Goal: Complete application form: Complete application form

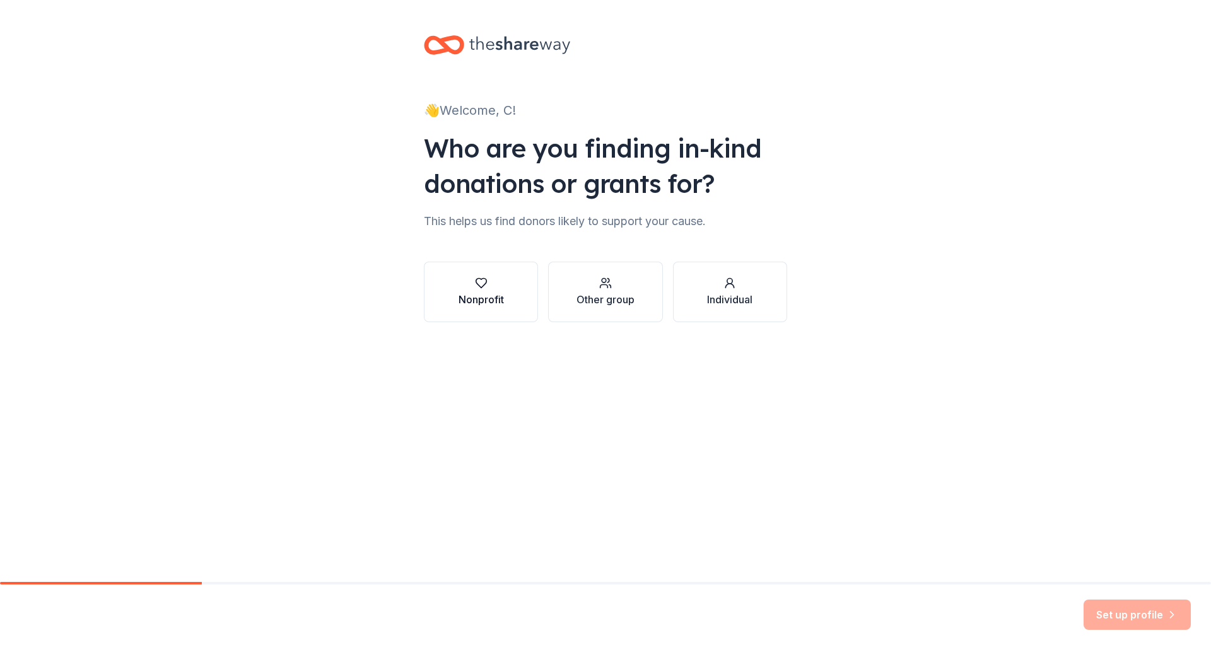
click at [478, 310] on button "Nonprofit" at bounding box center [481, 292] width 114 height 61
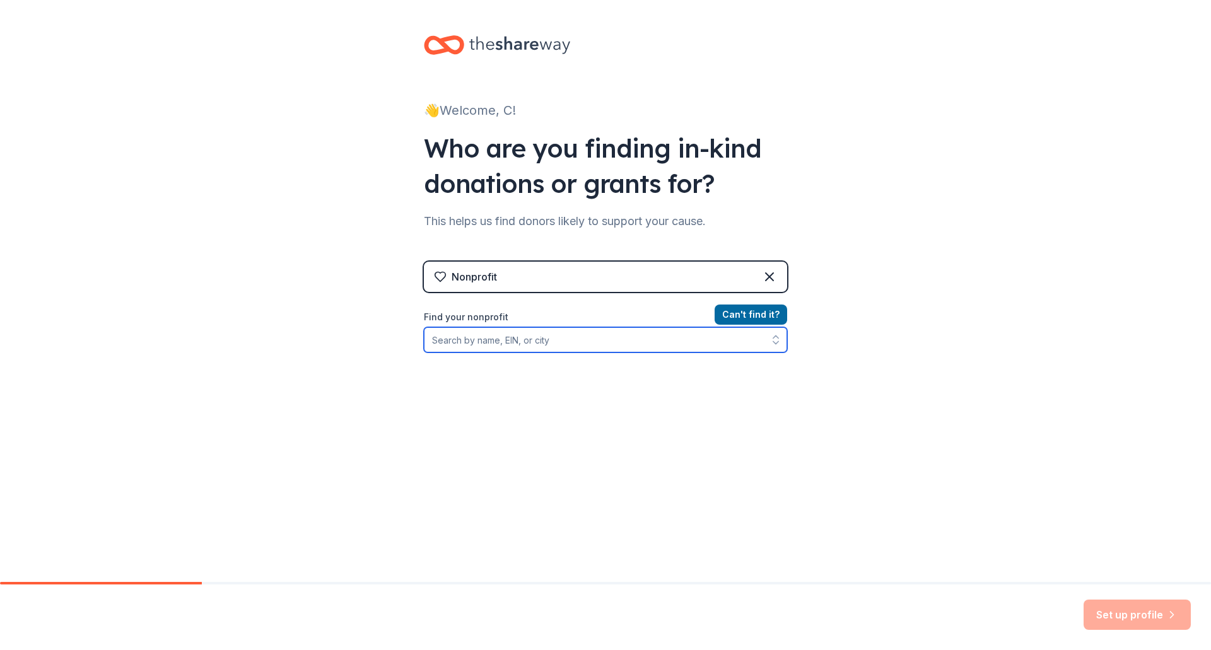
click at [553, 347] on input "Find your nonprofit" at bounding box center [605, 339] width 363 height 25
type input "920261325"
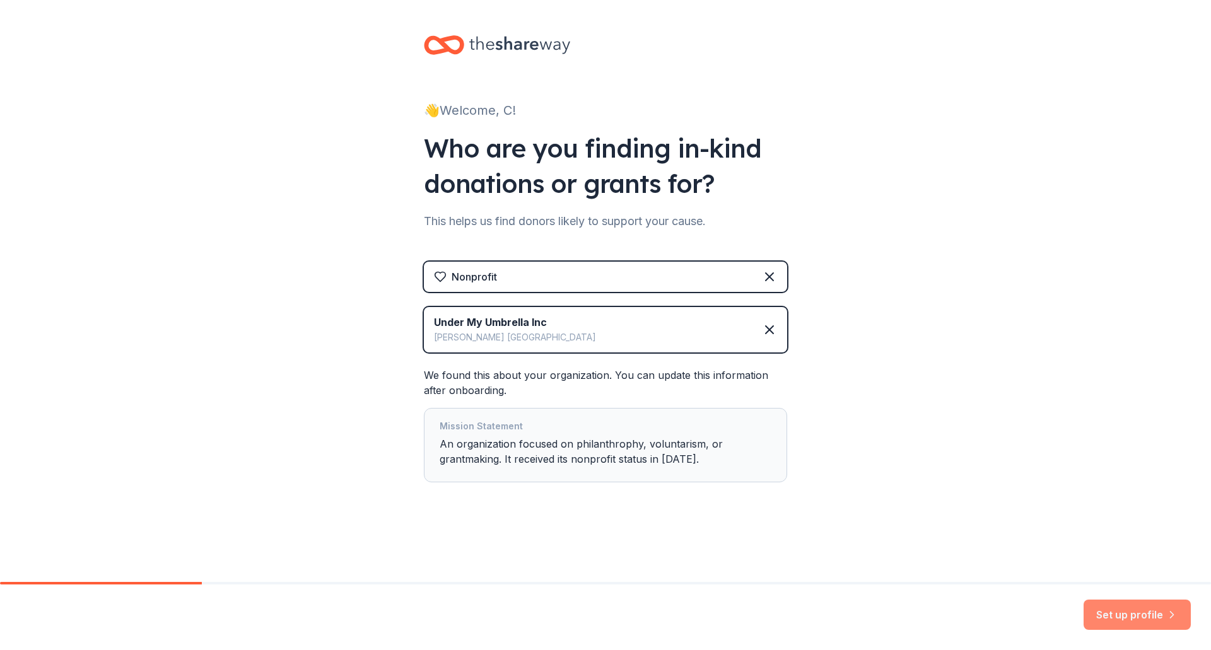
click at [1150, 621] on button "Set up profile" at bounding box center [1137, 615] width 107 height 30
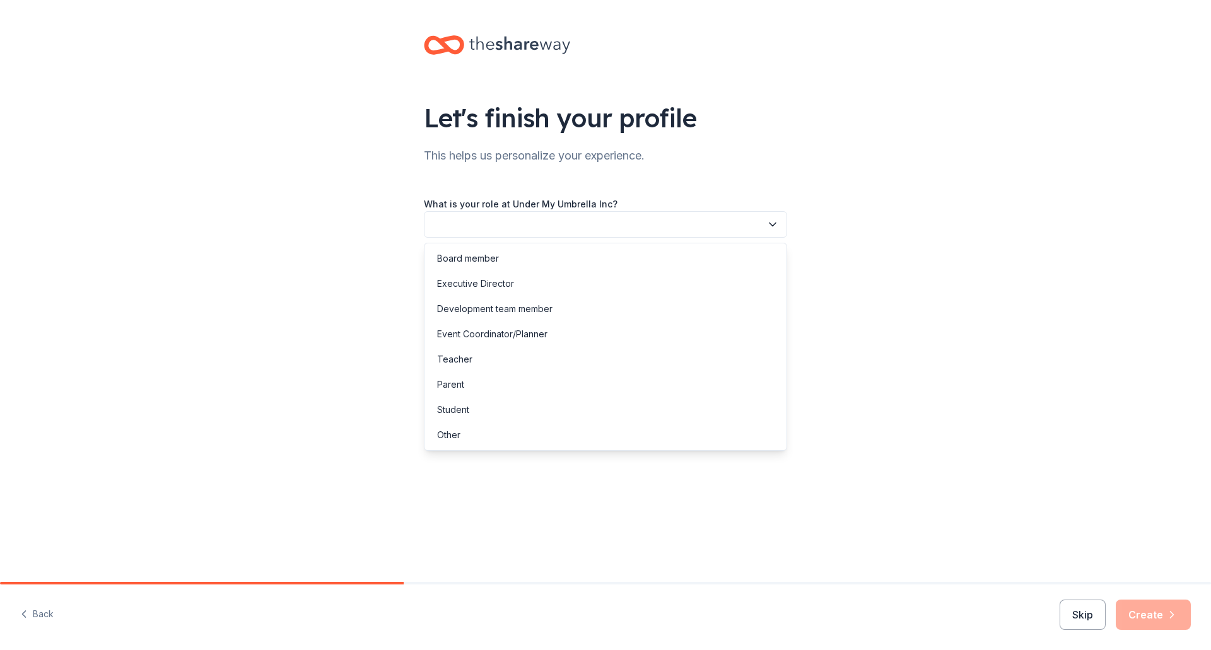
click at [477, 223] on button "button" at bounding box center [605, 224] width 363 height 26
click at [459, 284] on div "Executive Director" at bounding box center [475, 283] width 77 height 15
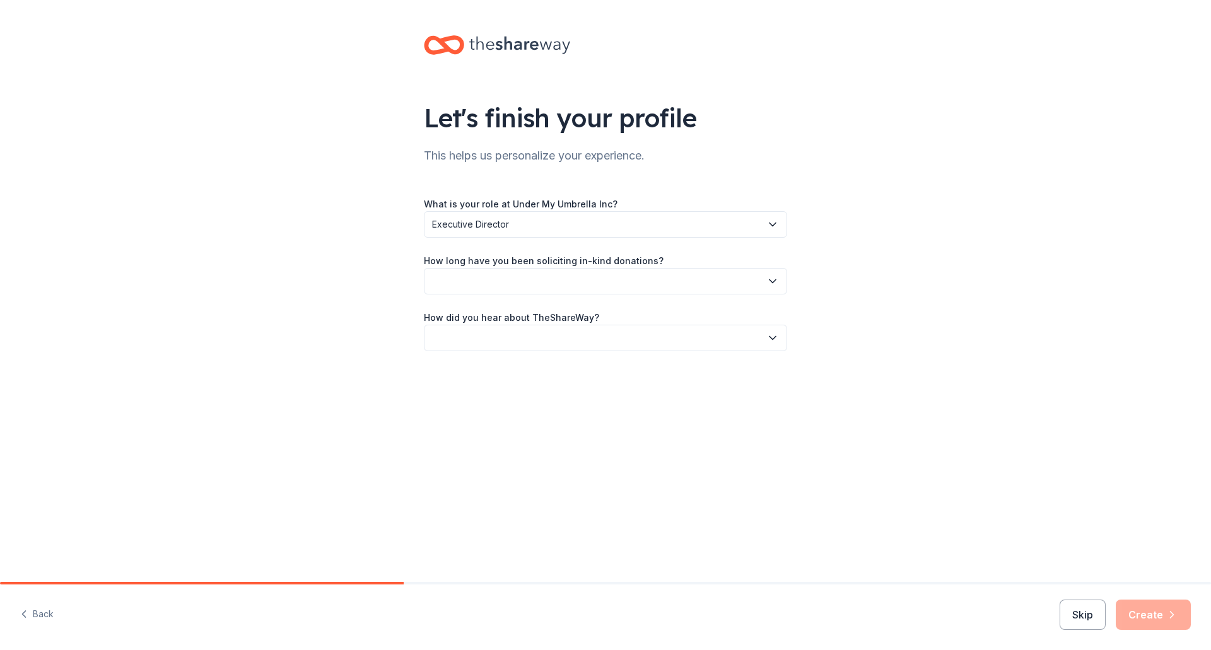
click at [468, 288] on button "button" at bounding box center [605, 281] width 363 height 26
click at [464, 364] on div "2 to 5 years" at bounding box center [461, 365] width 49 height 15
click at [493, 353] on div "Let's finish your profile This helps us personalize your experience. What is yo…" at bounding box center [606, 206] width 404 height 412
click at [512, 342] on button "button" at bounding box center [605, 338] width 363 height 26
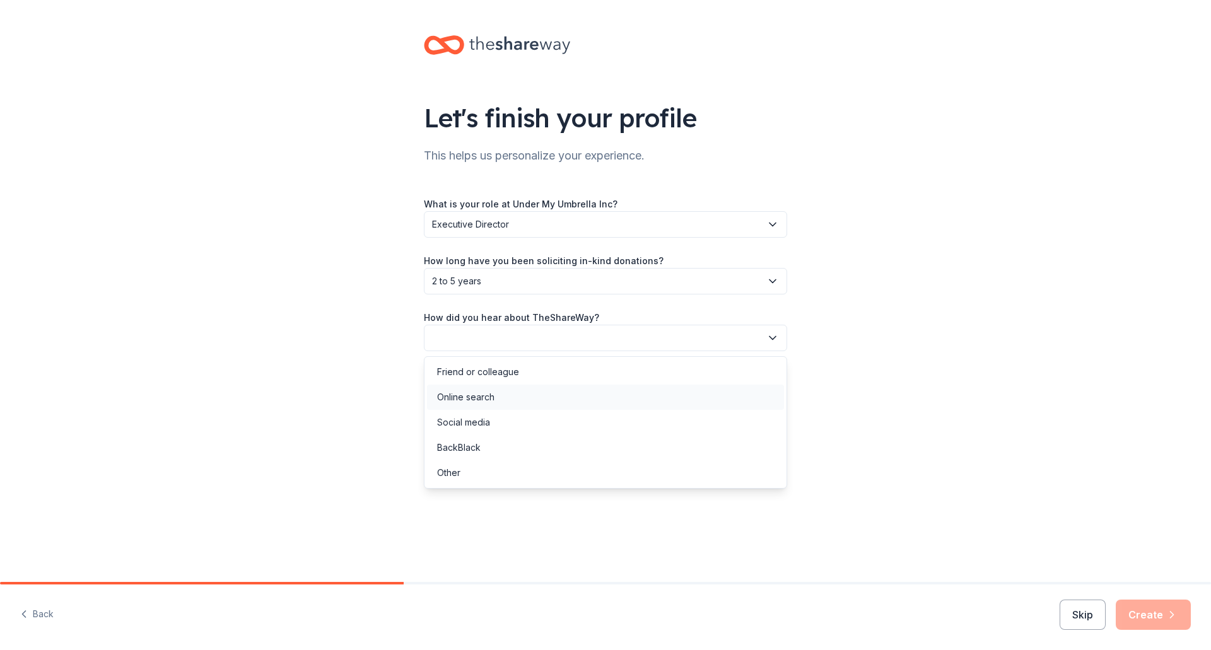
click at [488, 401] on div "Online search" at bounding box center [465, 397] width 57 height 15
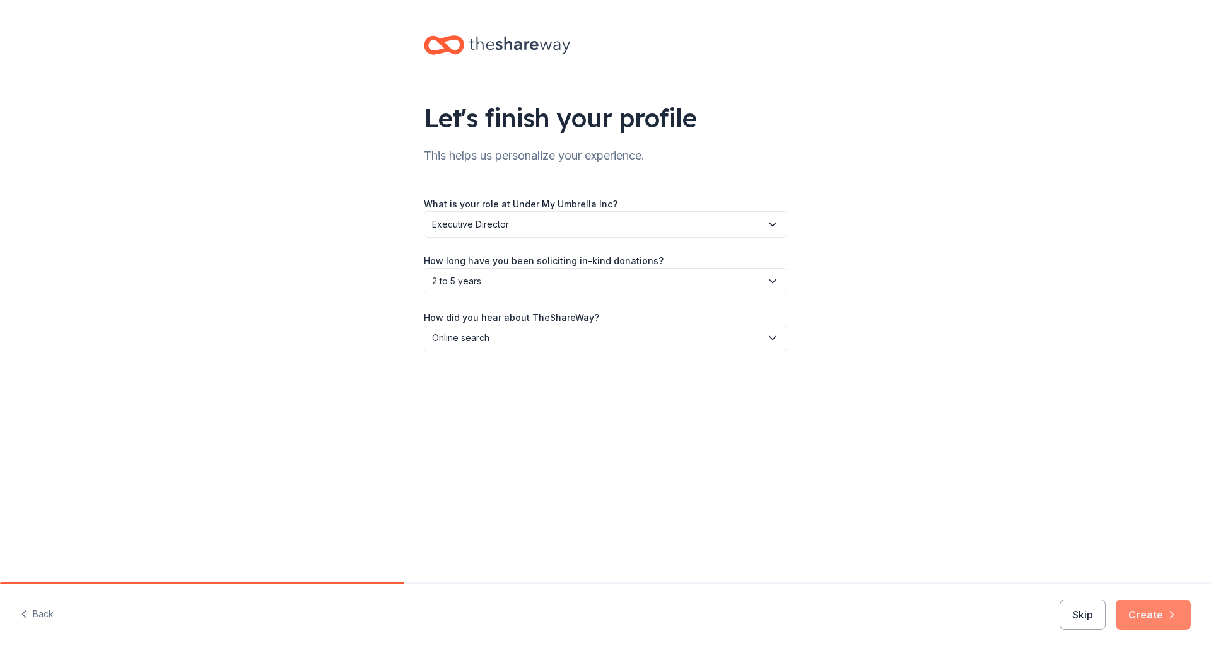
click at [1138, 613] on button "Create" at bounding box center [1153, 615] width 75 height 30
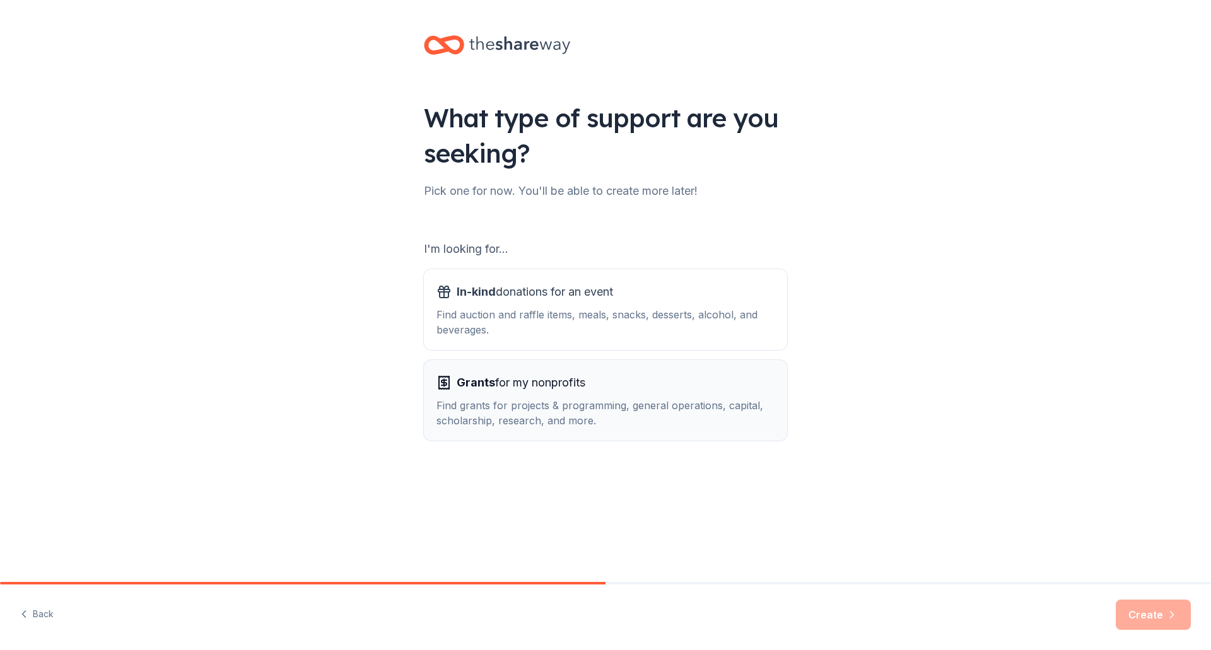
click at [728, 414] on div "Find grants for projects & programming, general operations, capital, scholarshi…" at bounding box center [605, 413] width 338 height 30
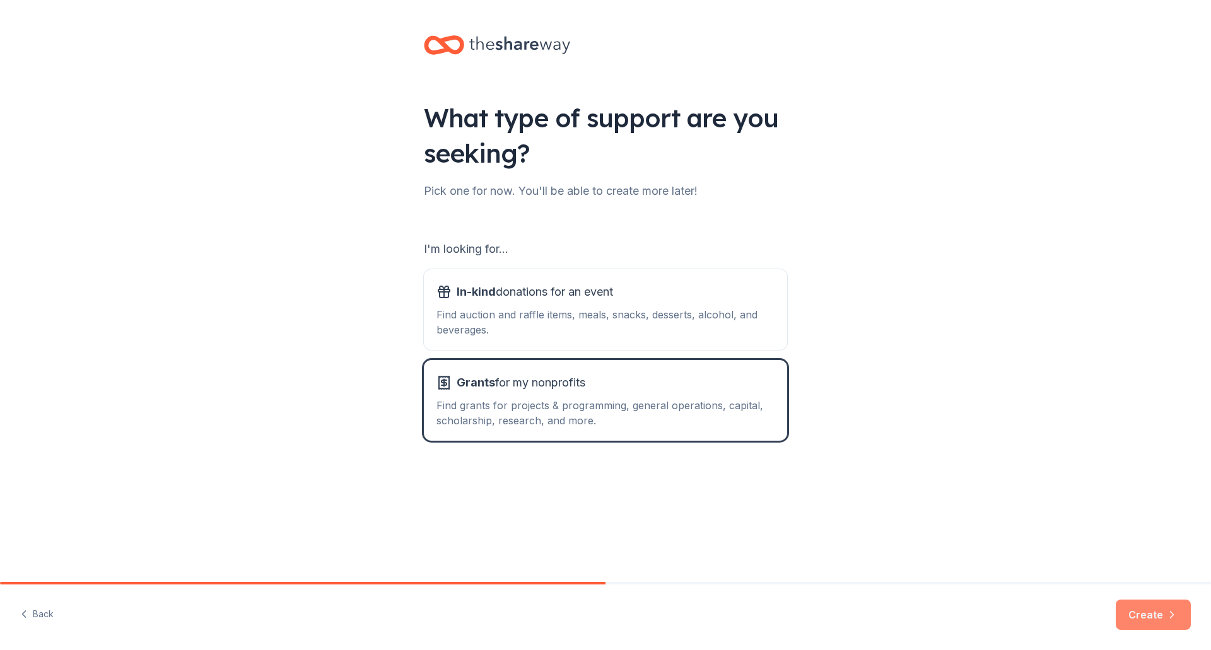
click at [1144, 607] on button "Create" at bounding box center [1153, 615] width 75 height 30
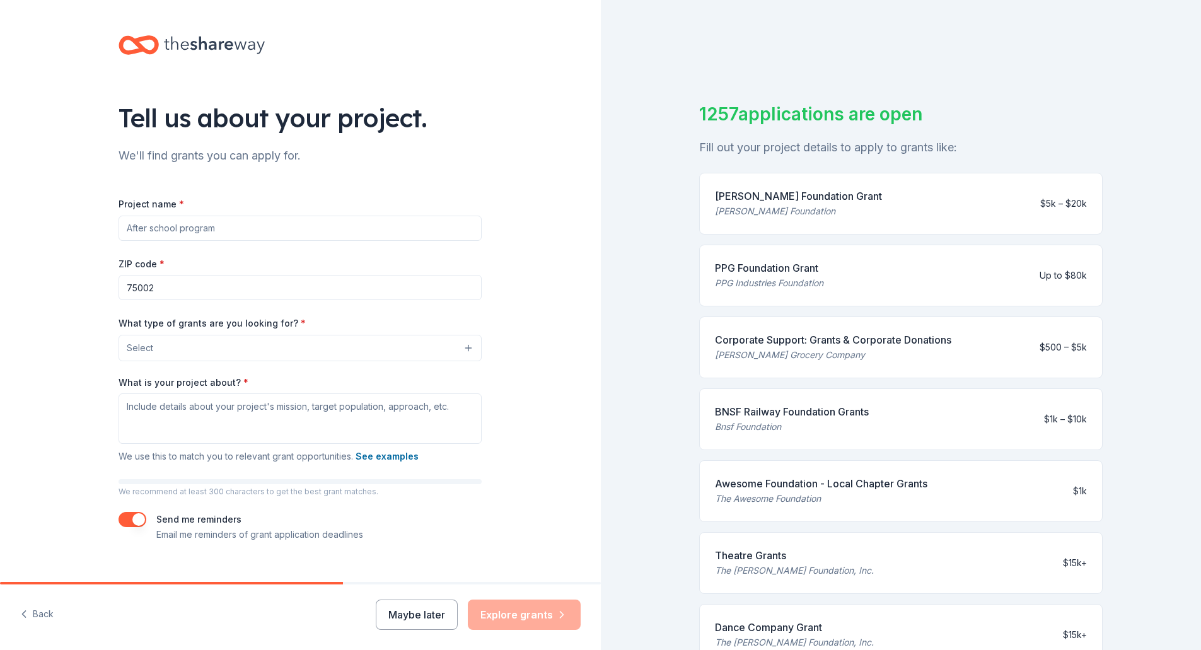
scroll to position [21, 0]
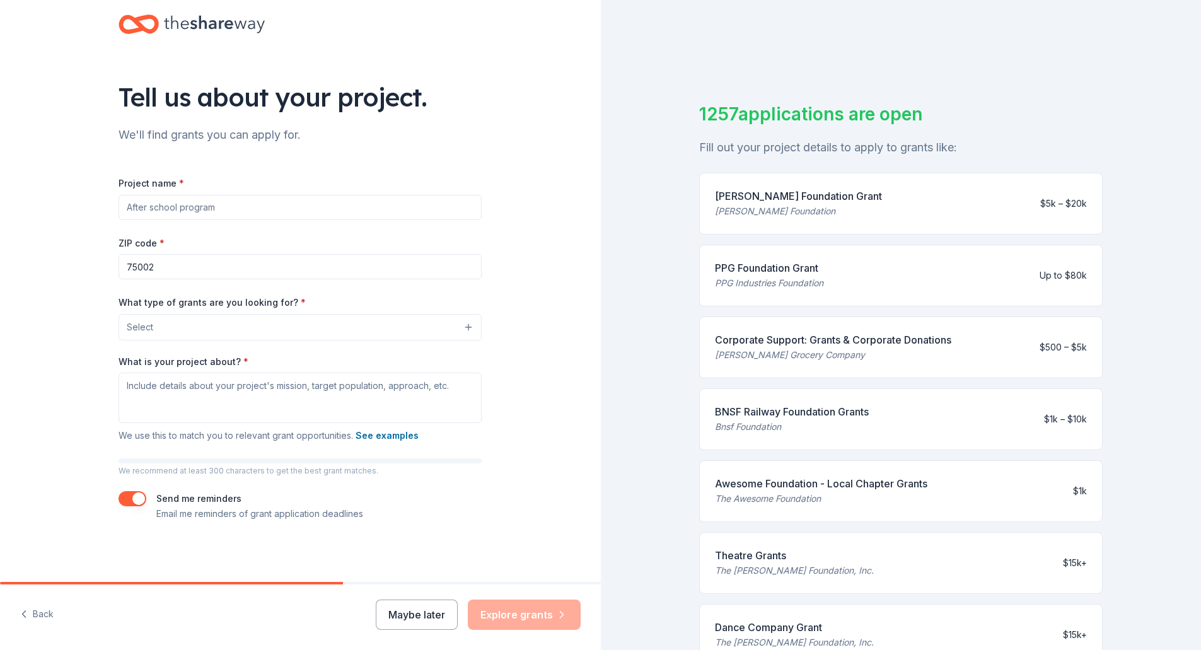
click at [260, 226] on div "Project name * ZIP code * 75002 What type of grants are you looking for? * Sele…" at bounding box center [300, 348] width 363 height 346
click at [259, 211] on input "Project name *" at bounding box center [300, 207] width 363 height 25
click at [433, 618] on button "Maybe later" at bounding box center [417, 615] width 82 height 30
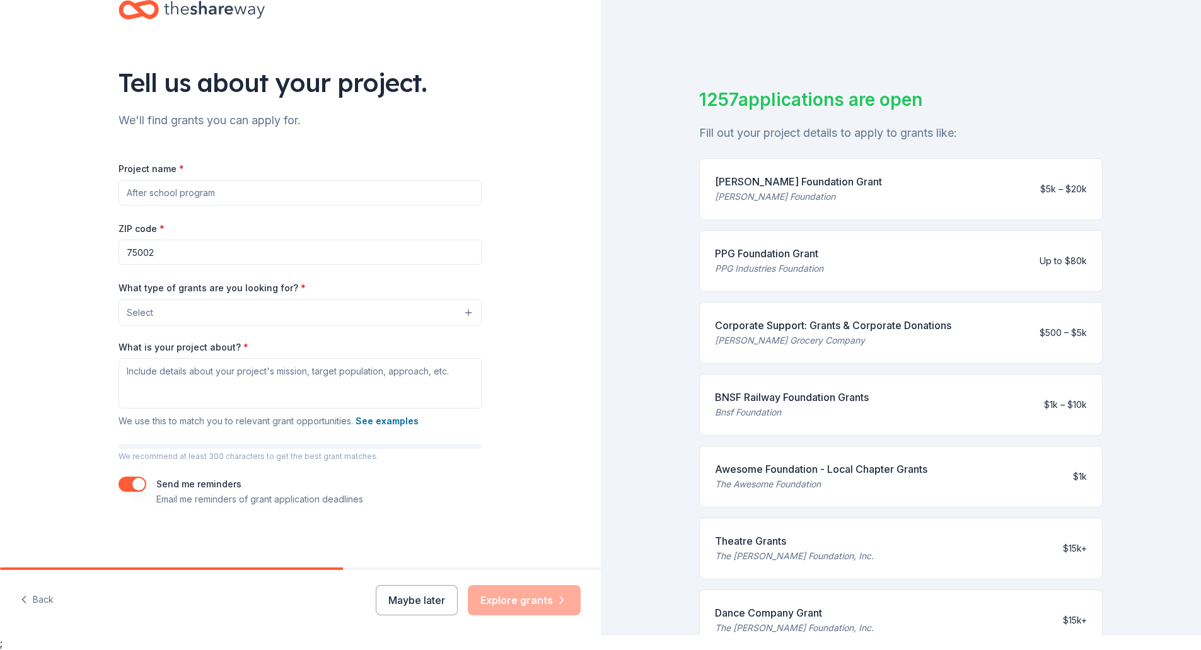
scroll to position [15, 0]
click at [119, 482] on button "button" at bounding box center [133, 483] width 28 height 15
click at [132, 477] on button "button" at bounding box center [133, 483] width 28 height 15
click at [223, 195] on input "Project name *" at bounding box center [300, 192] width 363 height 25
